Goal: Transaction & Acquisition: Book appointment/travel/reservation

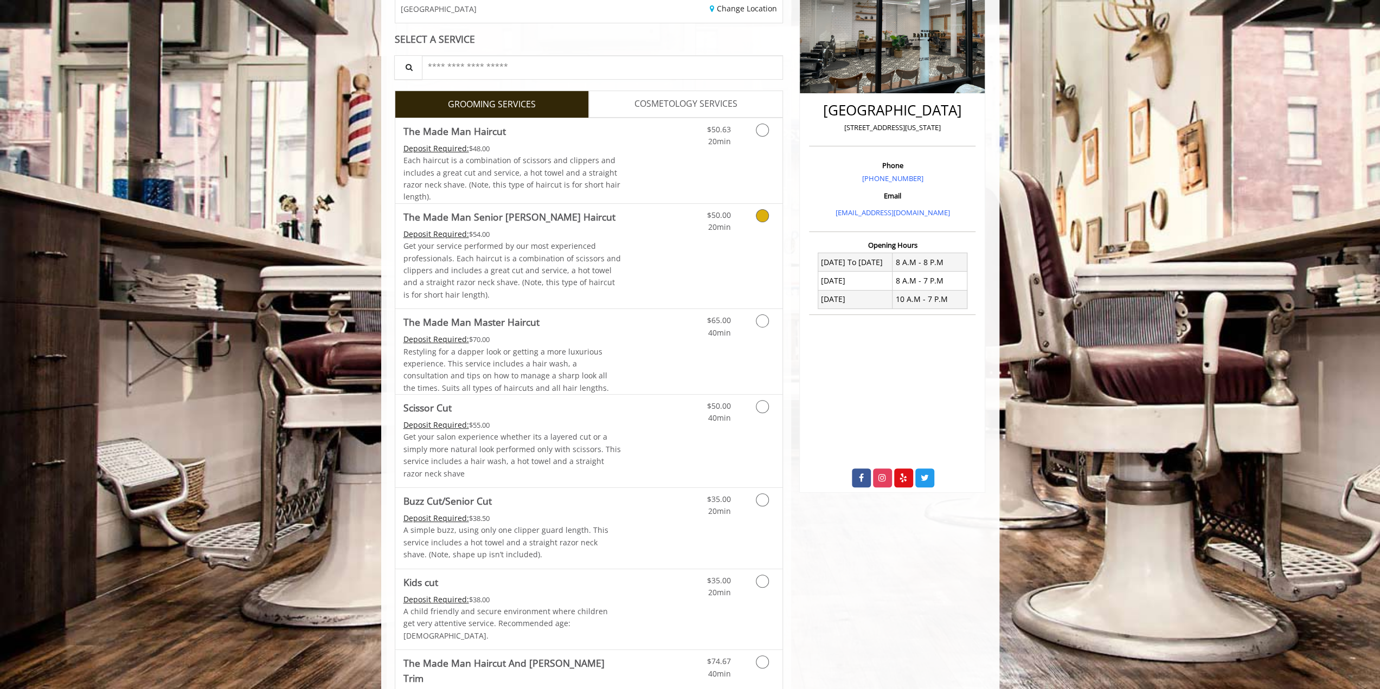
scroll to position [217, 0]
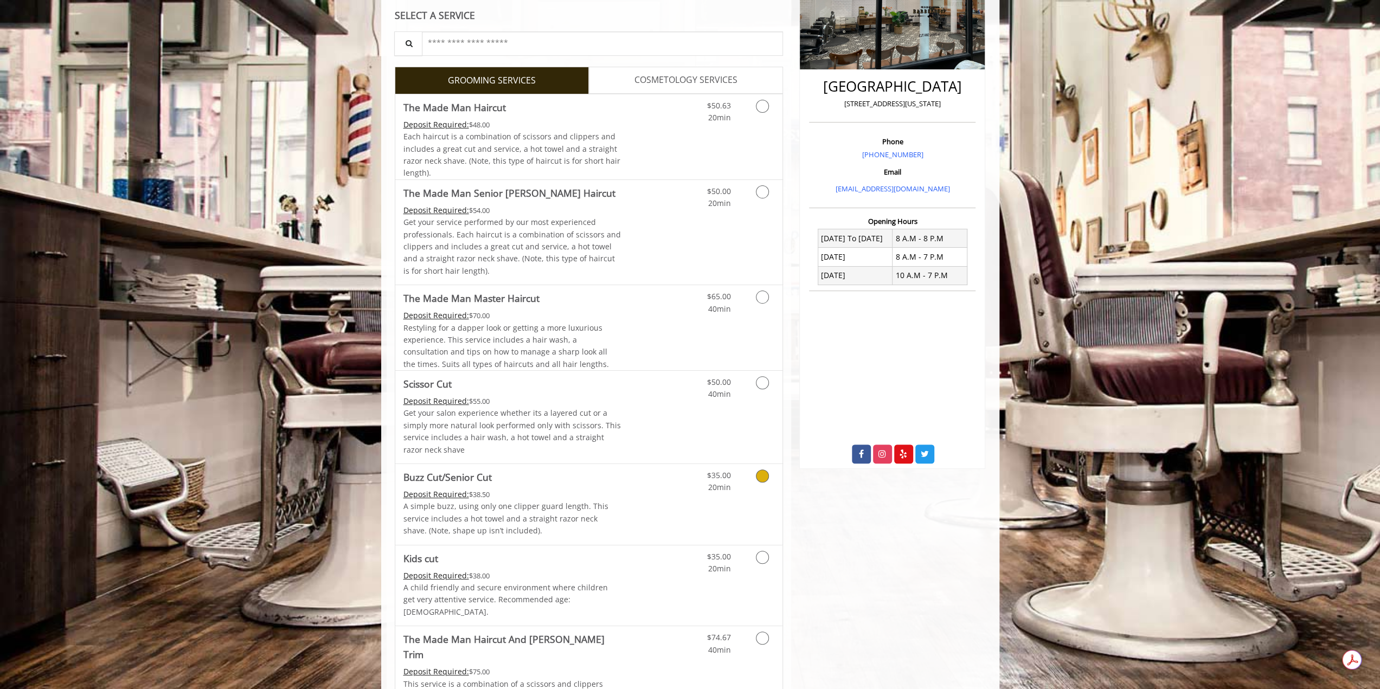
click at [757, 473] on icon "Grooming services" at bounding box center [762, 476] width 13 height 13
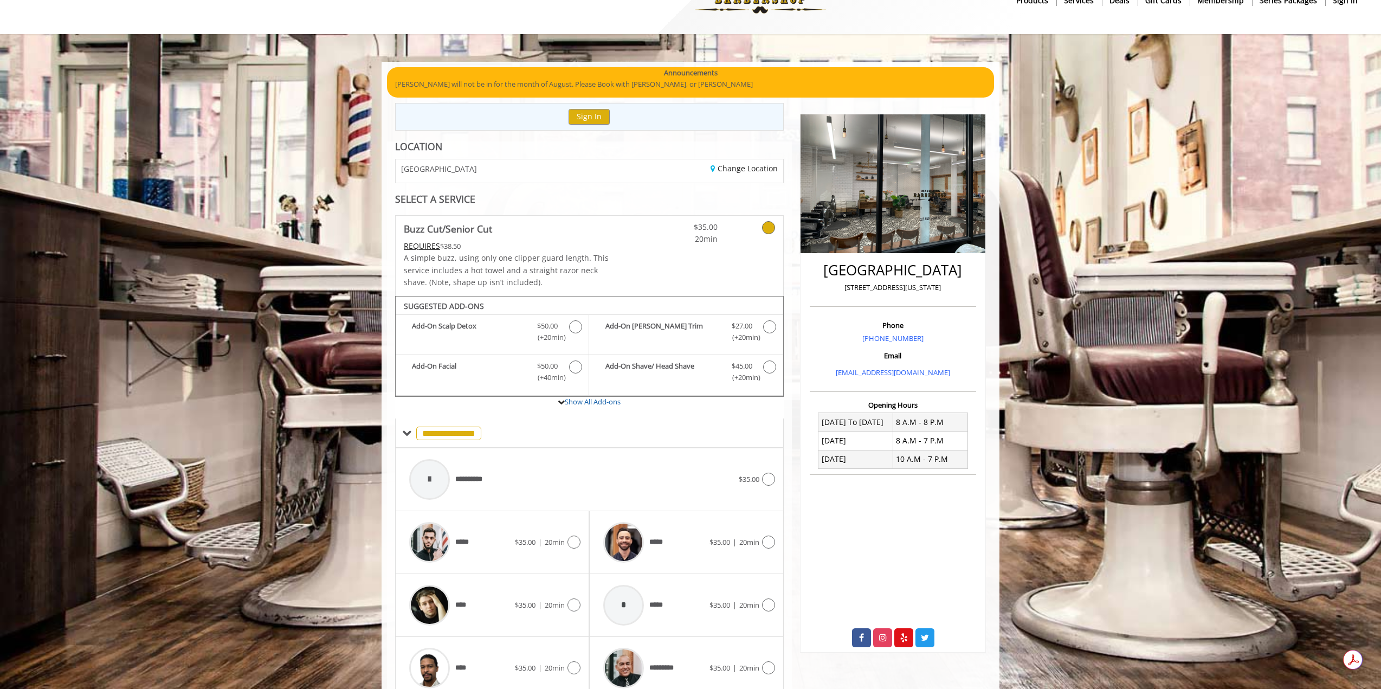
scroll to position [78, 0]
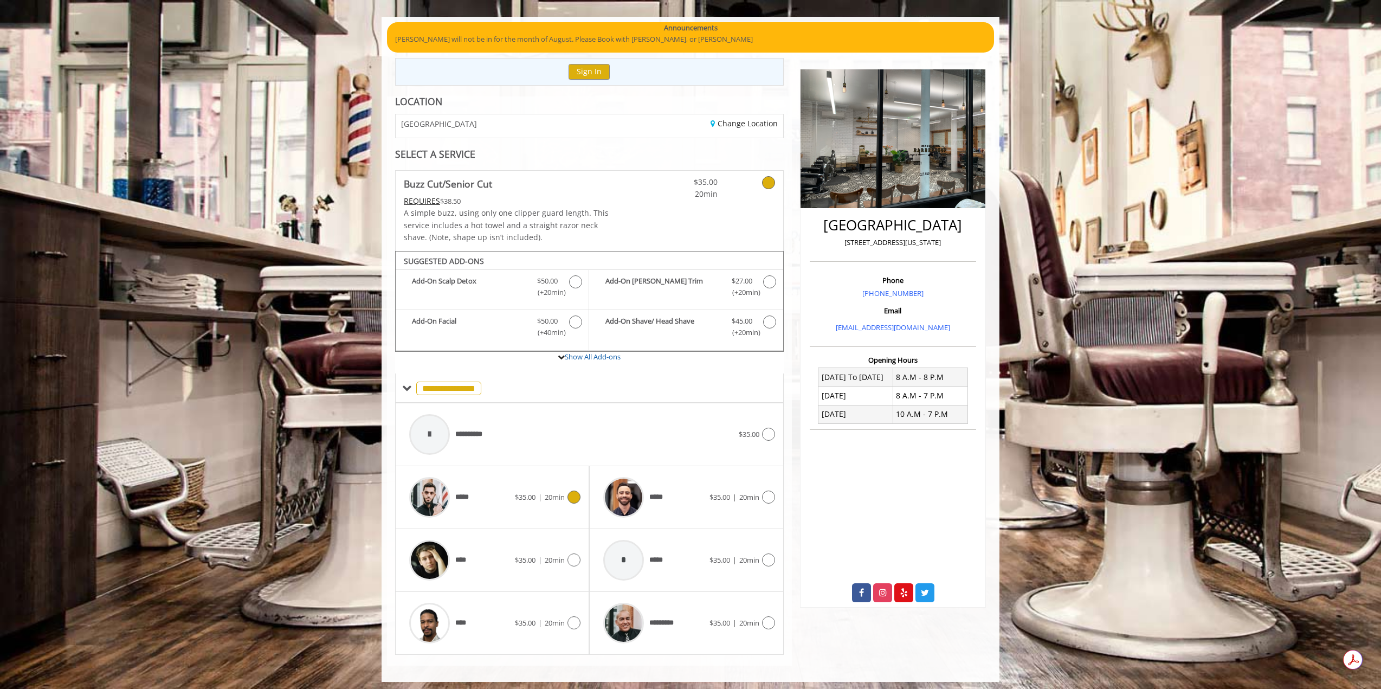
click at [579, 497] on icon at bounding box center [574, 497] width 13 height 13
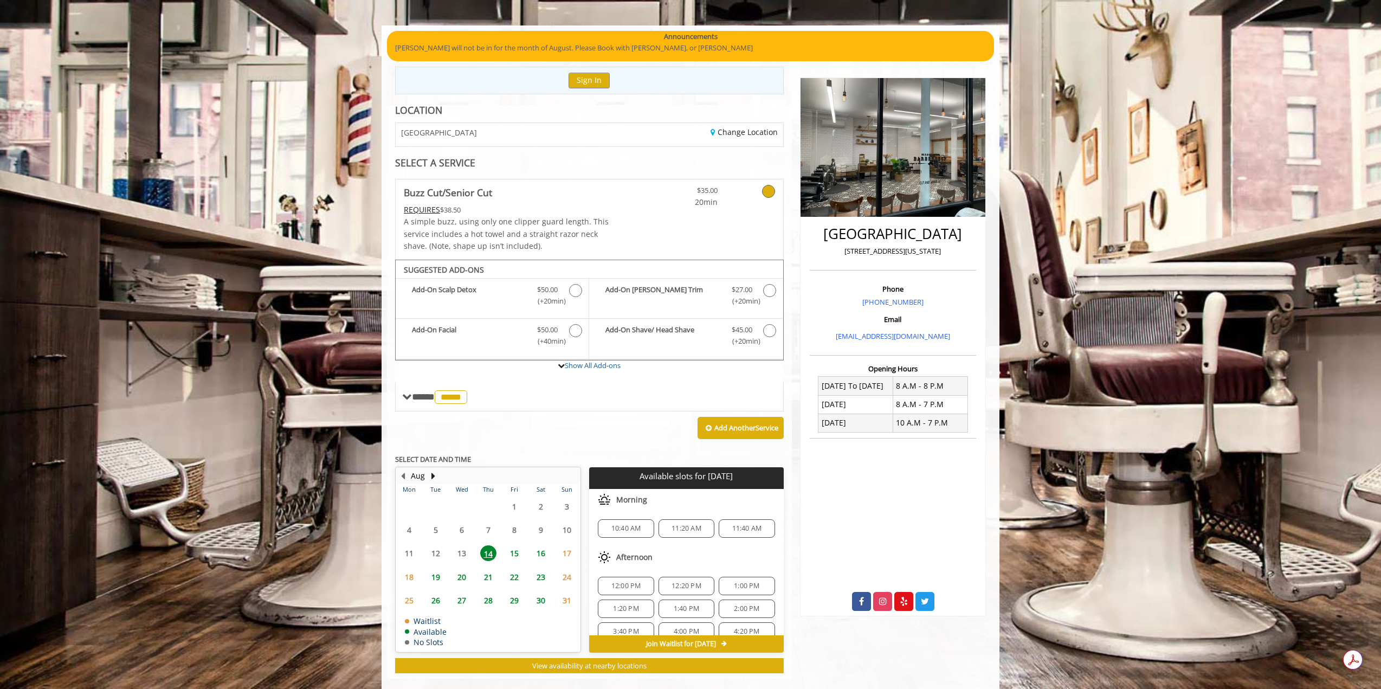
scroll to position [83, 0]
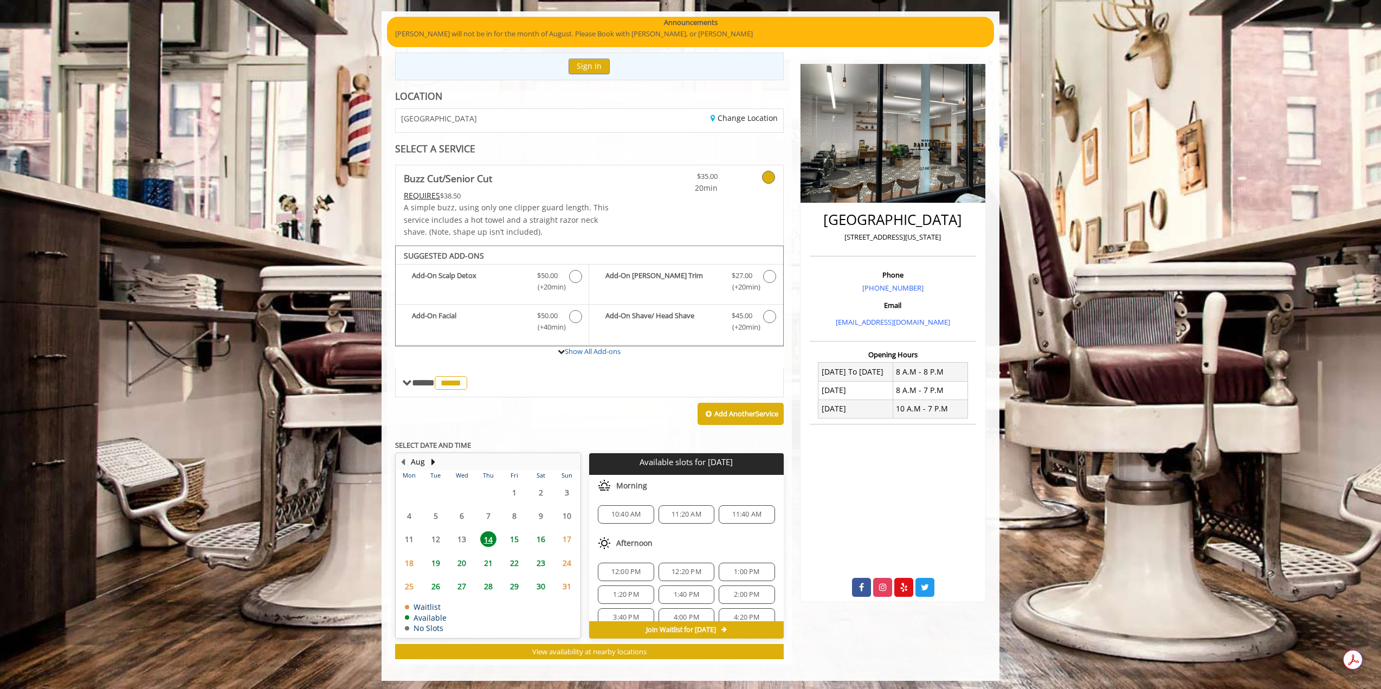
click at [512, 537] on span "15" at bounding box center [514, 539] width 16 height 16
click at [640, 513] on span "8:00 AM" at bounding box center [626, 514] width 46 height 9
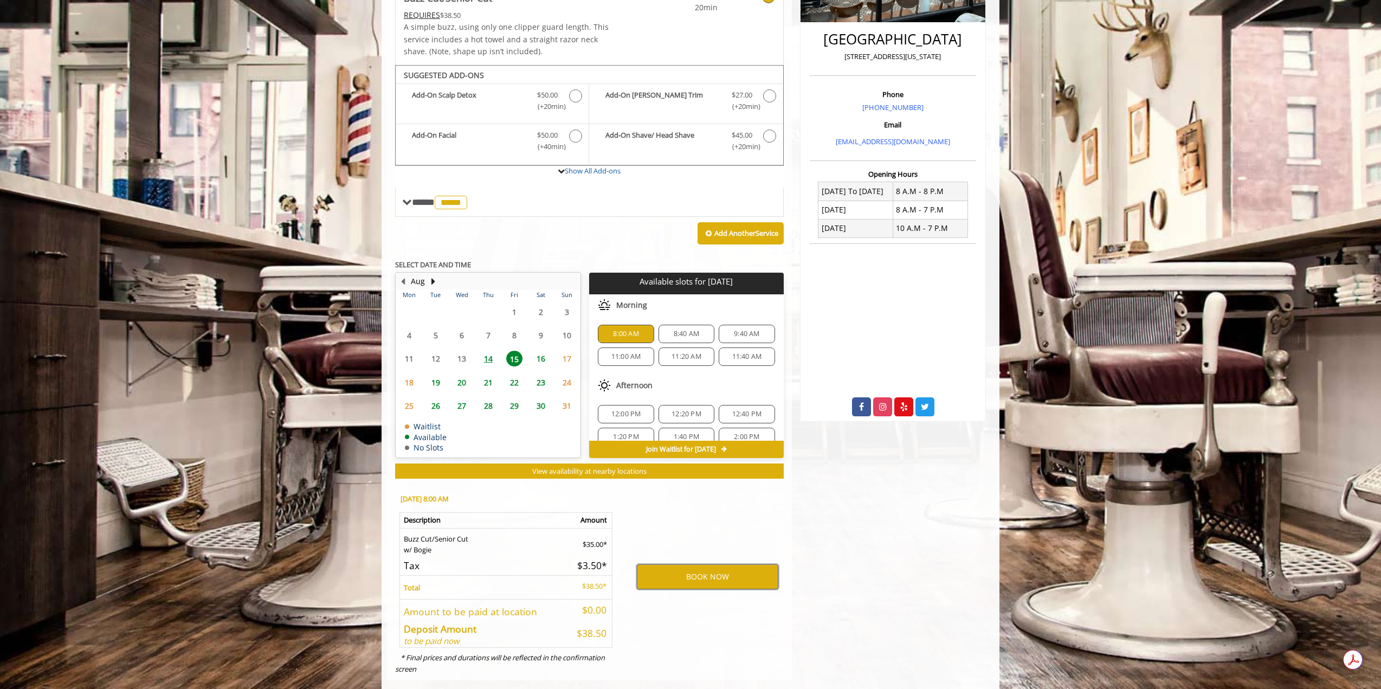
scroll to position [279, 0]
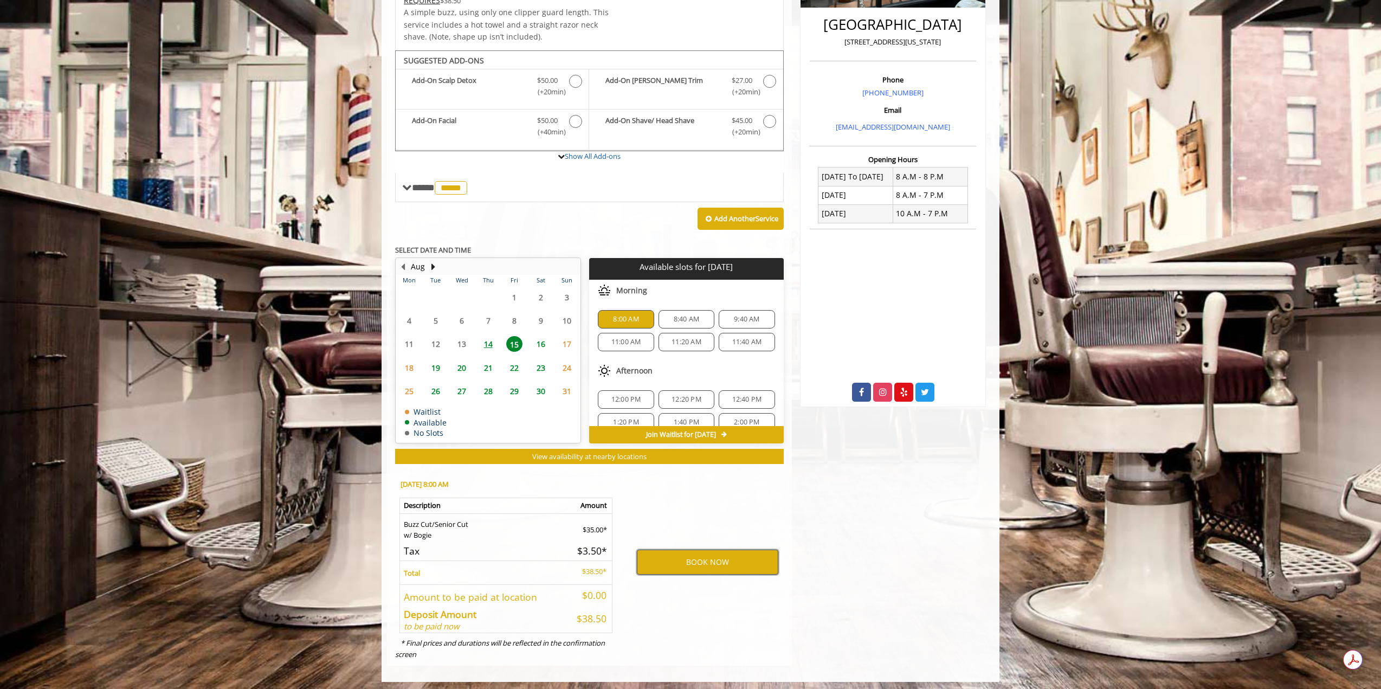
click at [691, 562] on button "BOOK NOW" at bounding box center [708, 562] width 142 height 25
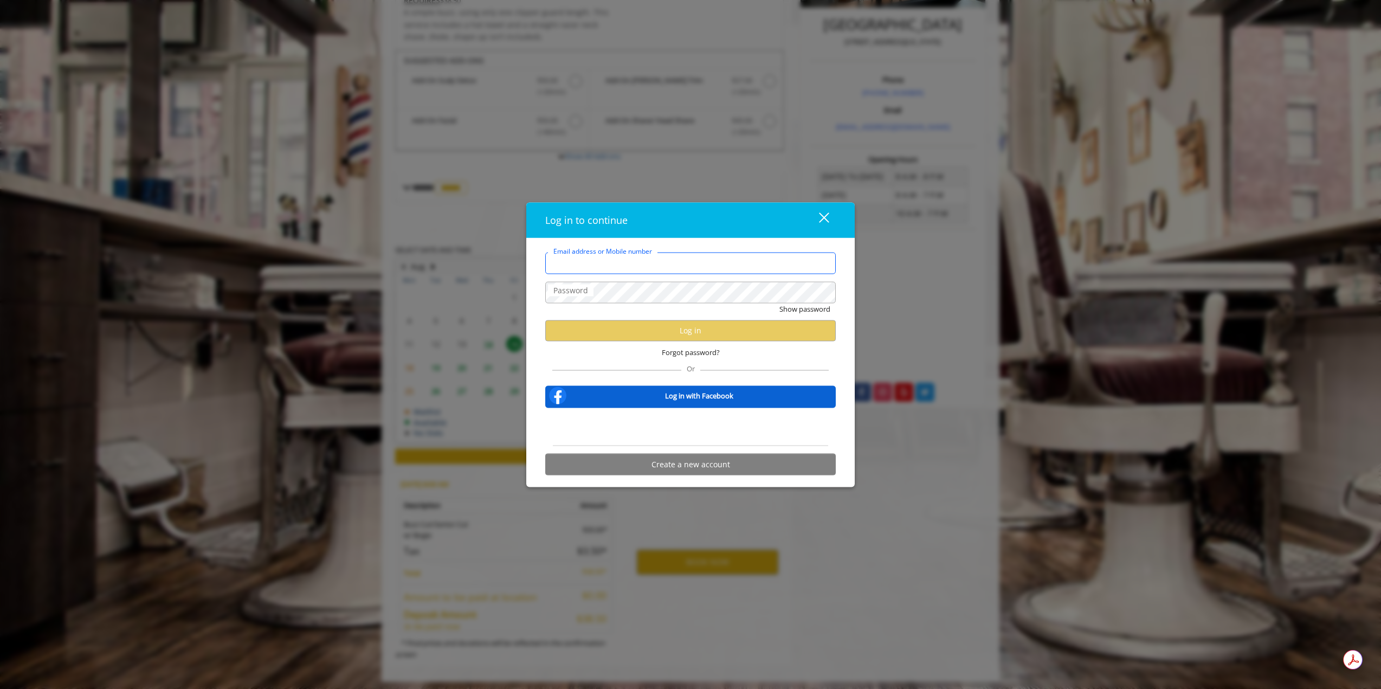
click at [597, 267] on input "Email address or Mobile number" at bounding box center [690, 263] width 291 height 22
click at [578, 268] on input "Email address or Mobile number" at bounding box center [690, 263] width 291 height 22
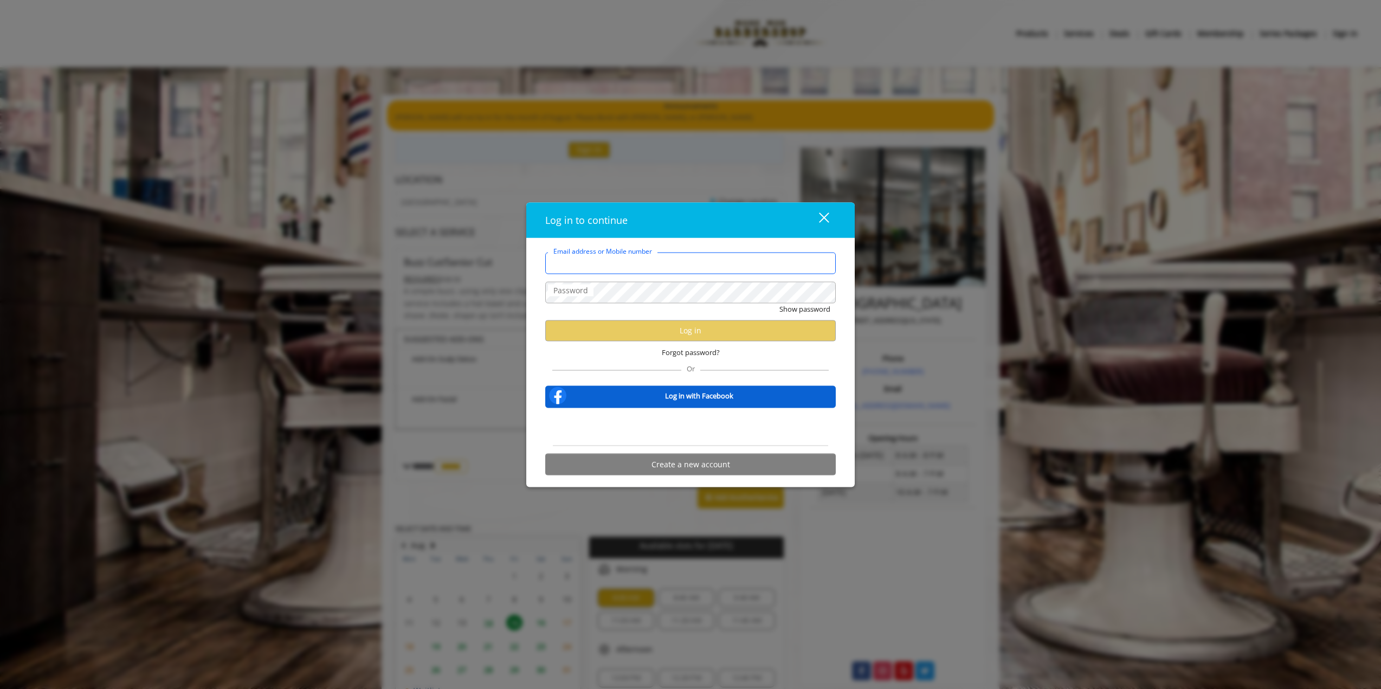
click at [578, 268] on input "Email address or Mobile number" at bounding box center [690, 263] width 291 height 22
type input "**********"
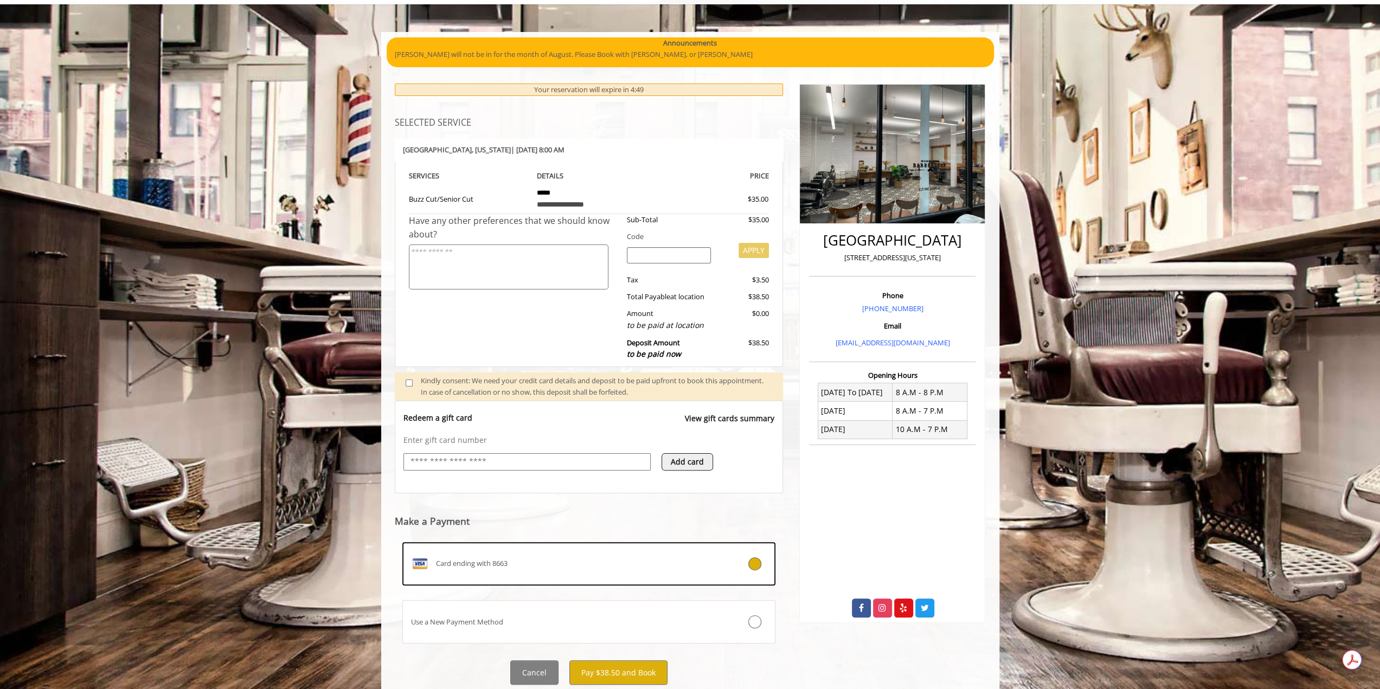
scroll to position [95, 0]
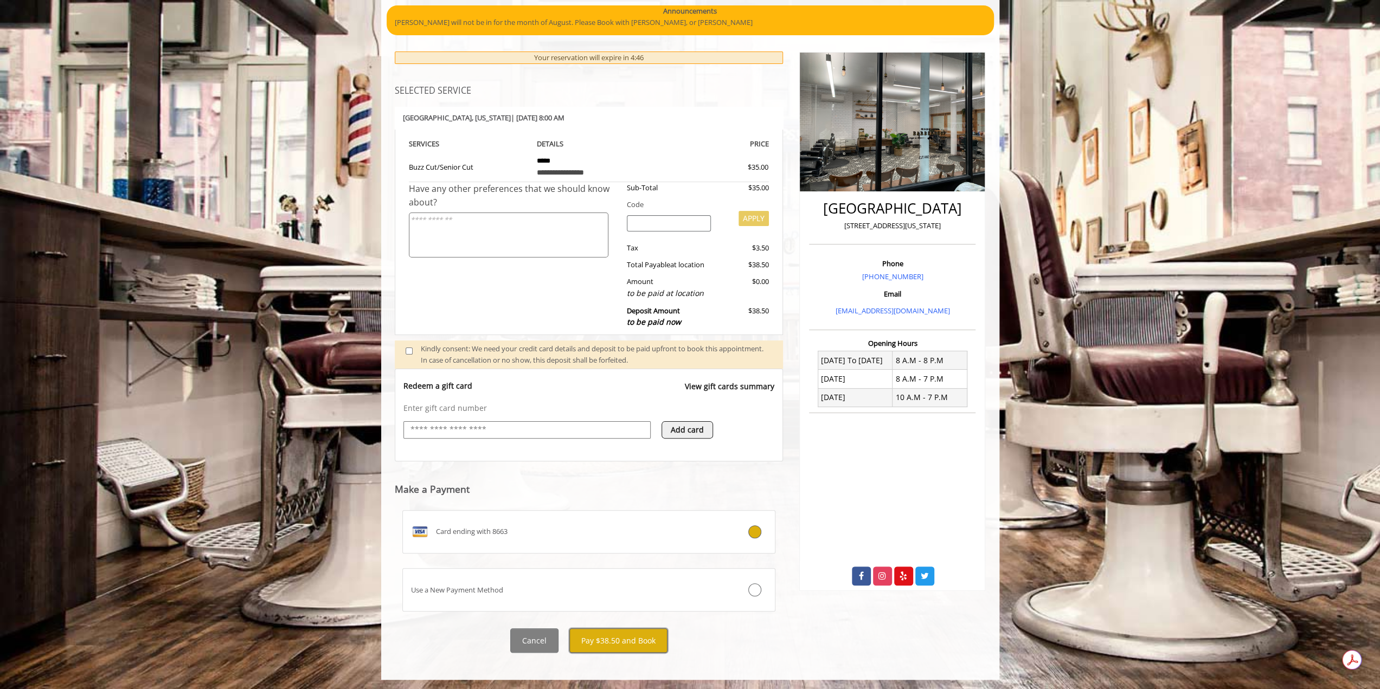
click at [603, 642] on button "Pay $38.50 and Book" at bounding box center [618, 640] width 98 height 24
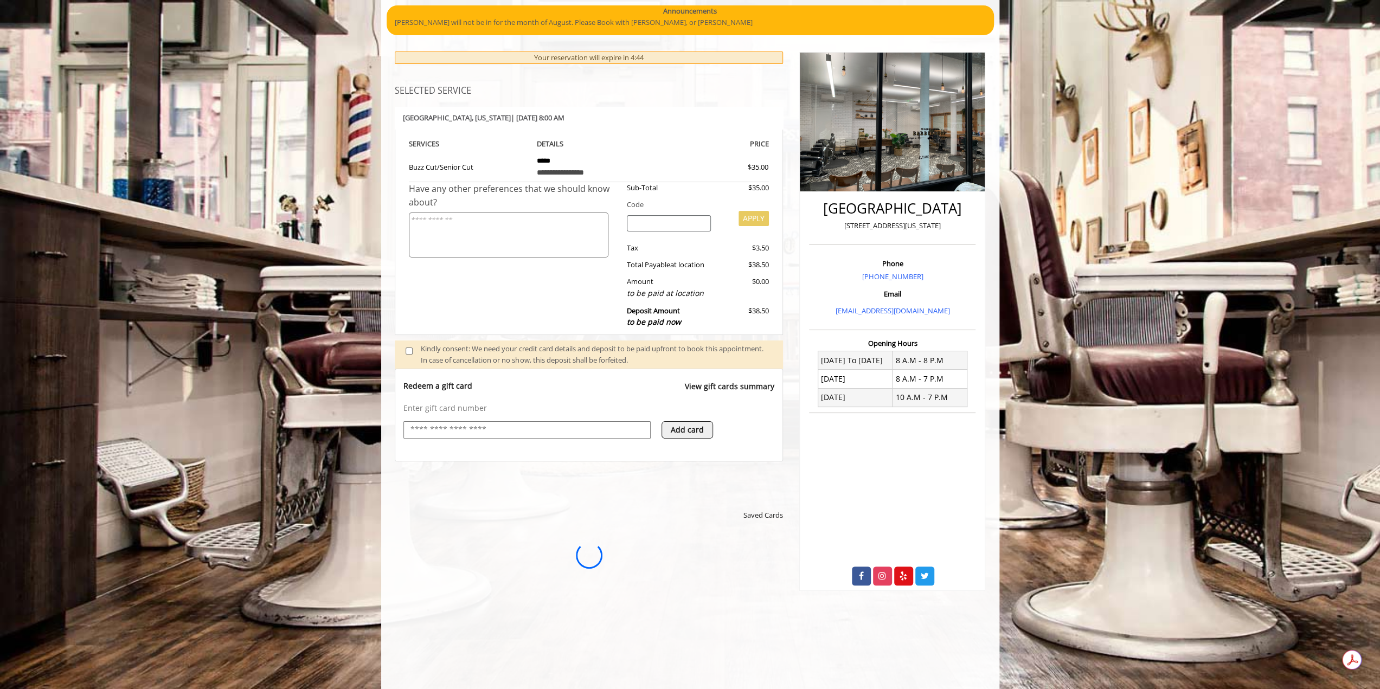
scroll to position [0, 0]
